Goal: Information Seeking & Learning: Learn about a topic

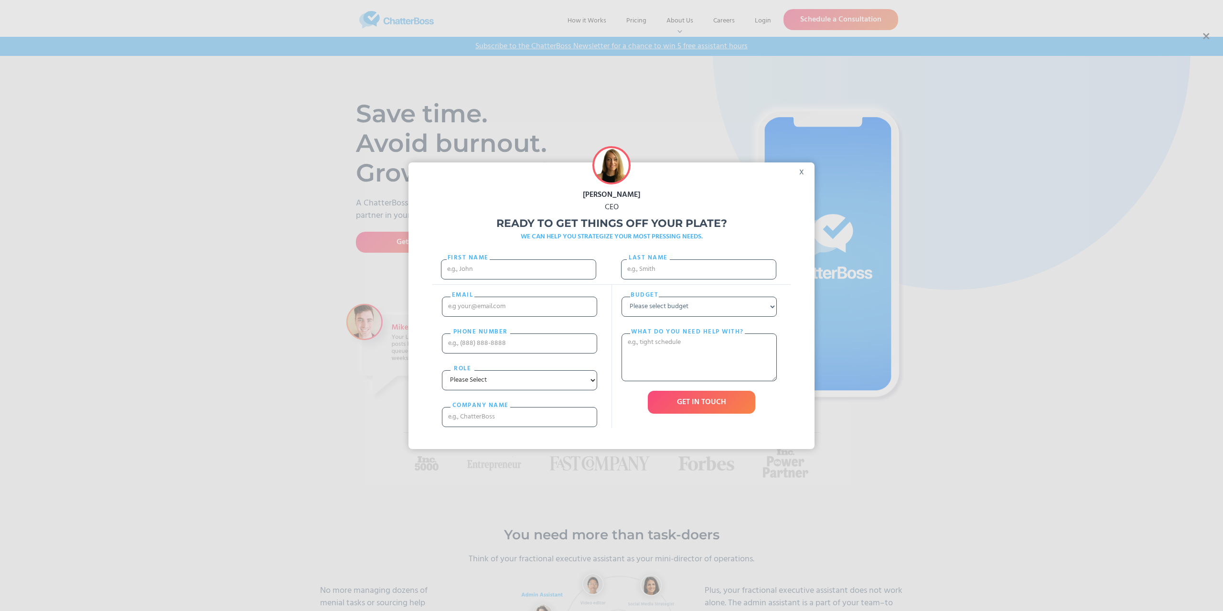
click at [804, 171] on div "x" at bounding box center [803, 169] width 21 height 14
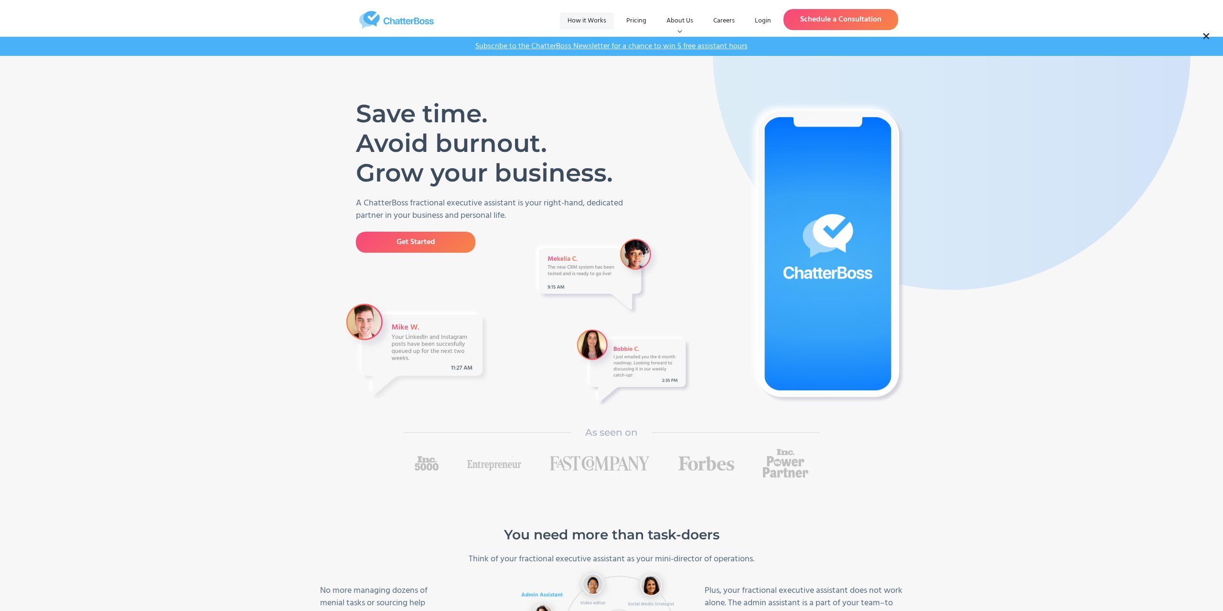
click at [596, 16] on link "How it Works" at bounding box center [587, 20] width 54 height 17
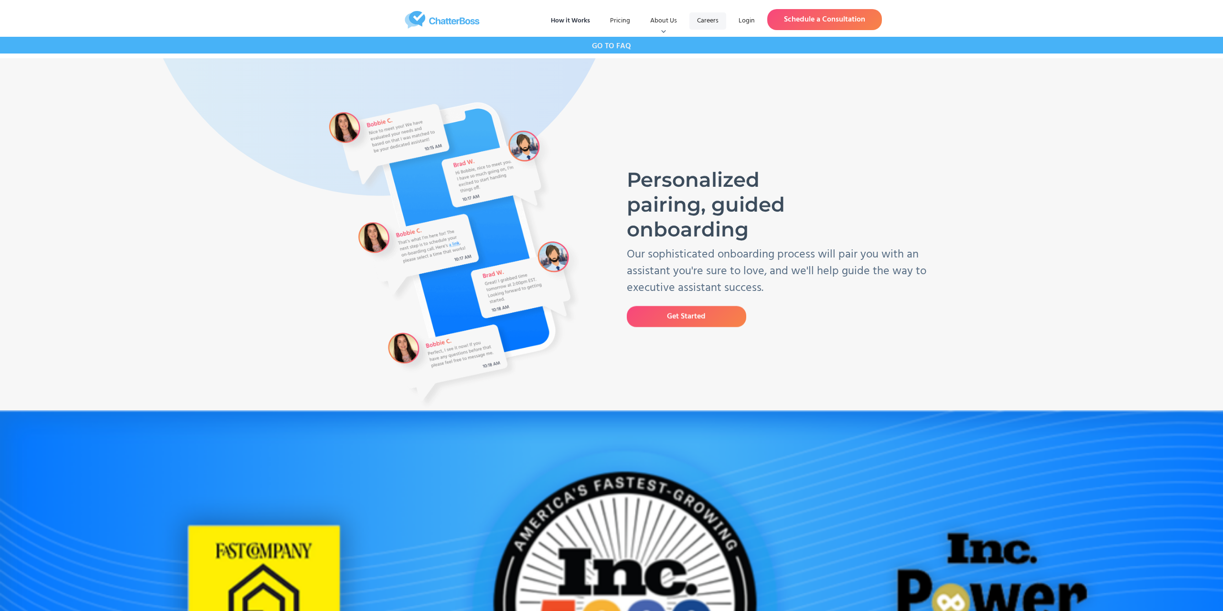
click at [712, 20] on link "Careers" at bounding box center [707, 20] width 37 height 17
click at [677, 318] on link "Get Started" at bounding box center [686, 317] width 119 height 21
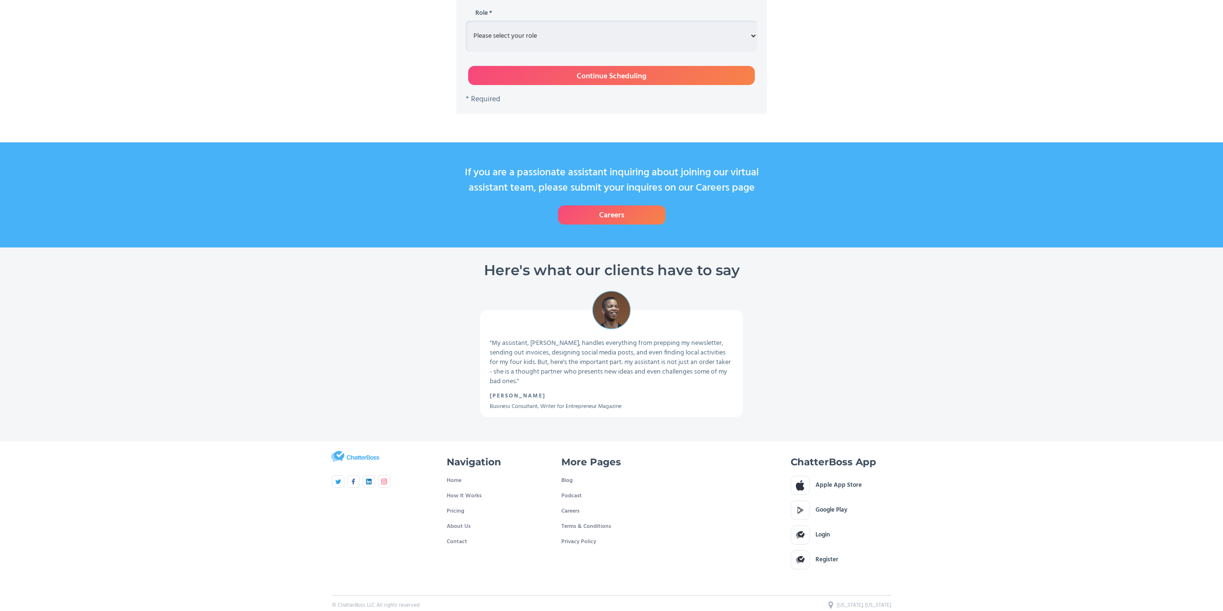
scroll to position [364, 0]
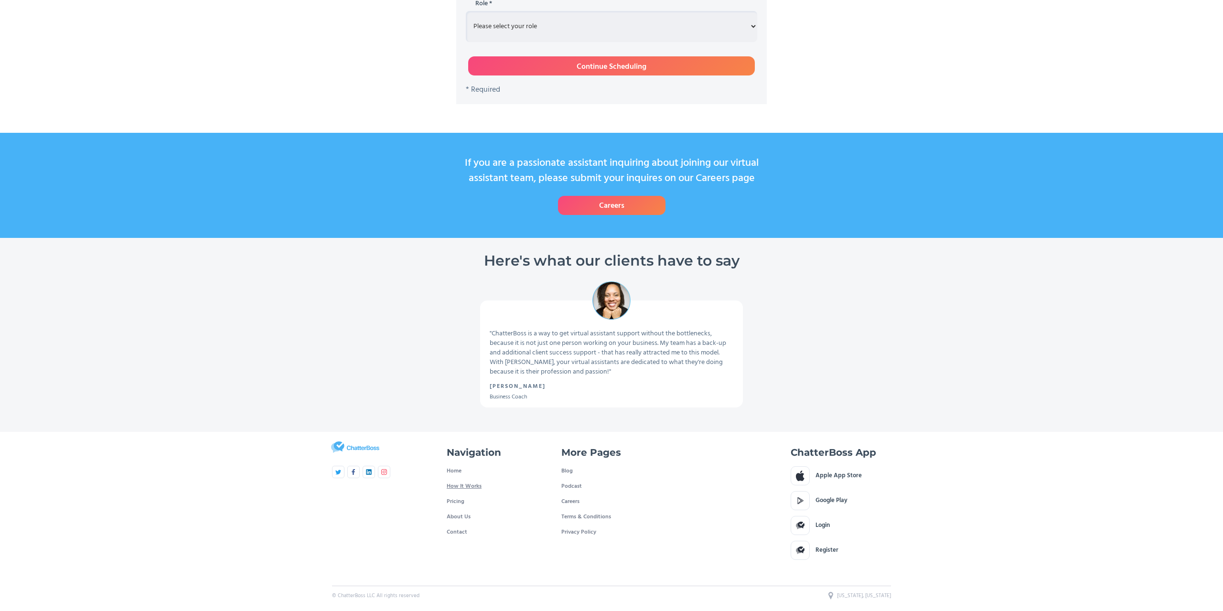
click at [465, 486] on link "How It Works" at bounding box center [464, 486] width 35 height 15
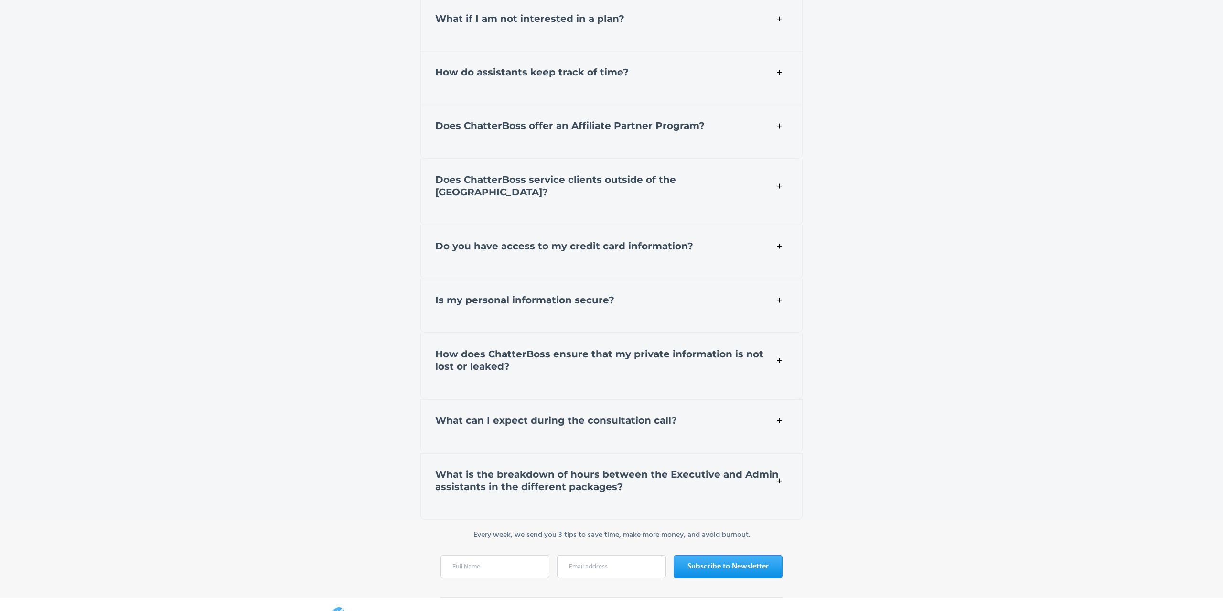
scroll to position [4413, 0]
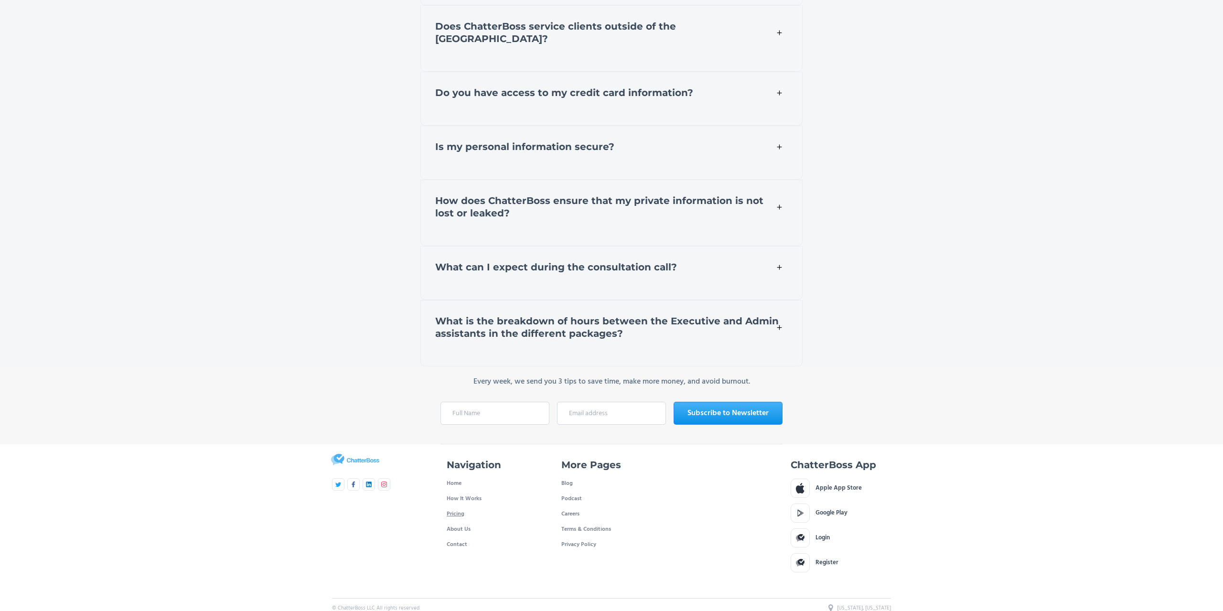
click at [459, 506] on link "Pricing" at bounding box center [456, 513] width 18 height 15
